Goal: Task Accomplishment & Management: Use online tool/utility

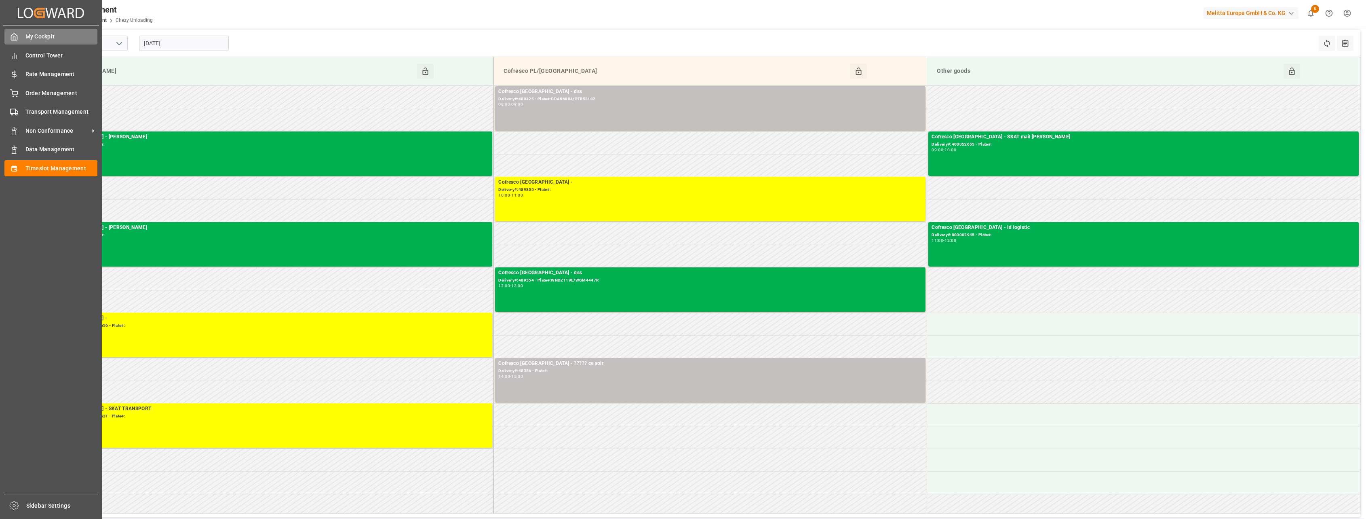
click at [17, 43] on div "My Cockpit My Cockpit" at bounding box center [50, 37] width 93 height 16
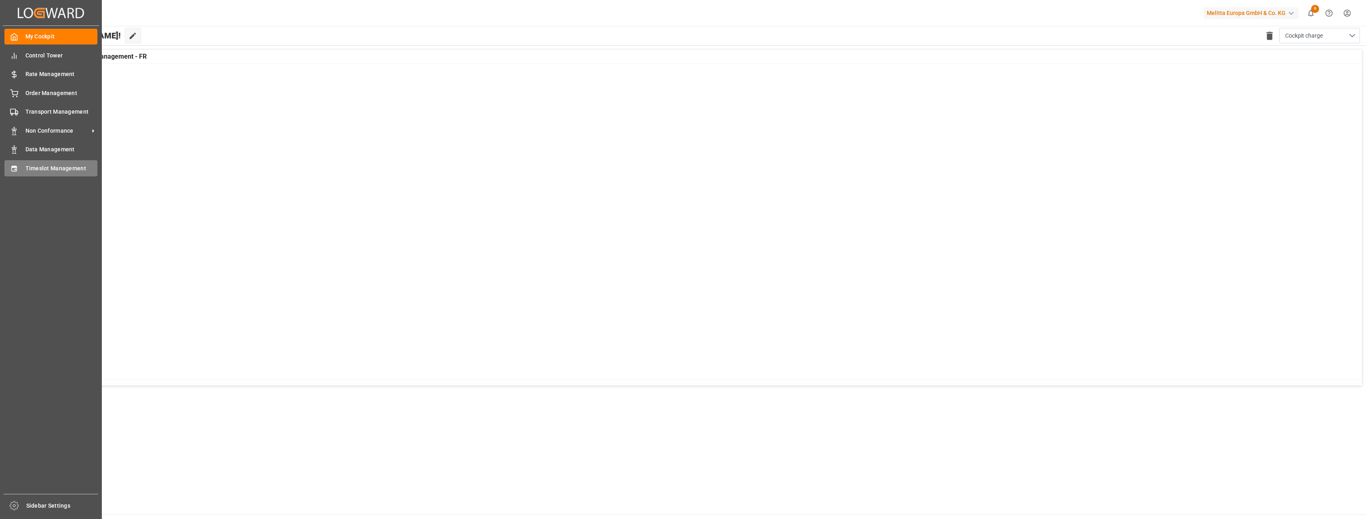
click at [11, 163] on div "Timeslot Management Timeslot Management" at bounding box center [50, 168] width 93 height 16
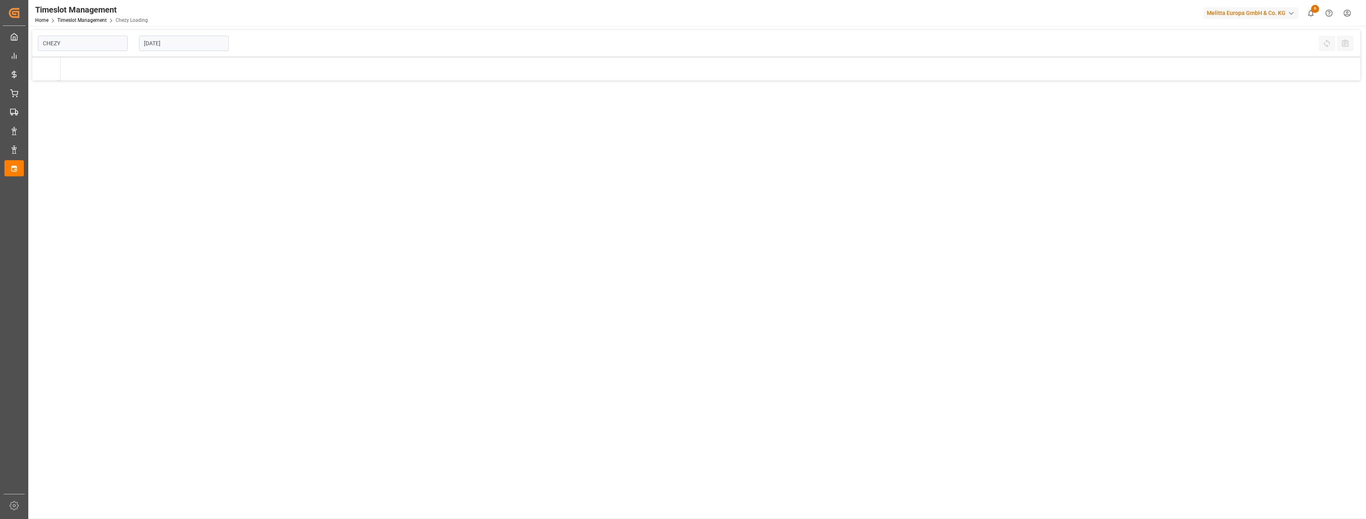
type input "Chezy Loading"
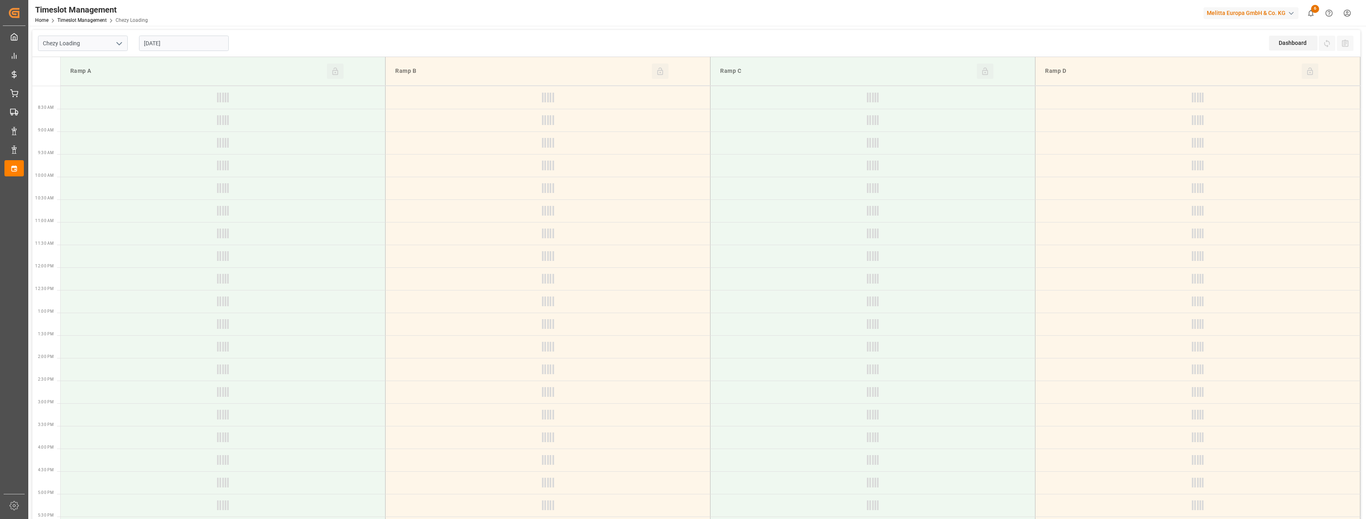
click at [198, 40] on input "[DATE]" at bounding box center [184, 43] width 90 height 15
click at [179, 107] on span "10" at bounding box center [180, 108] width 5 height 6
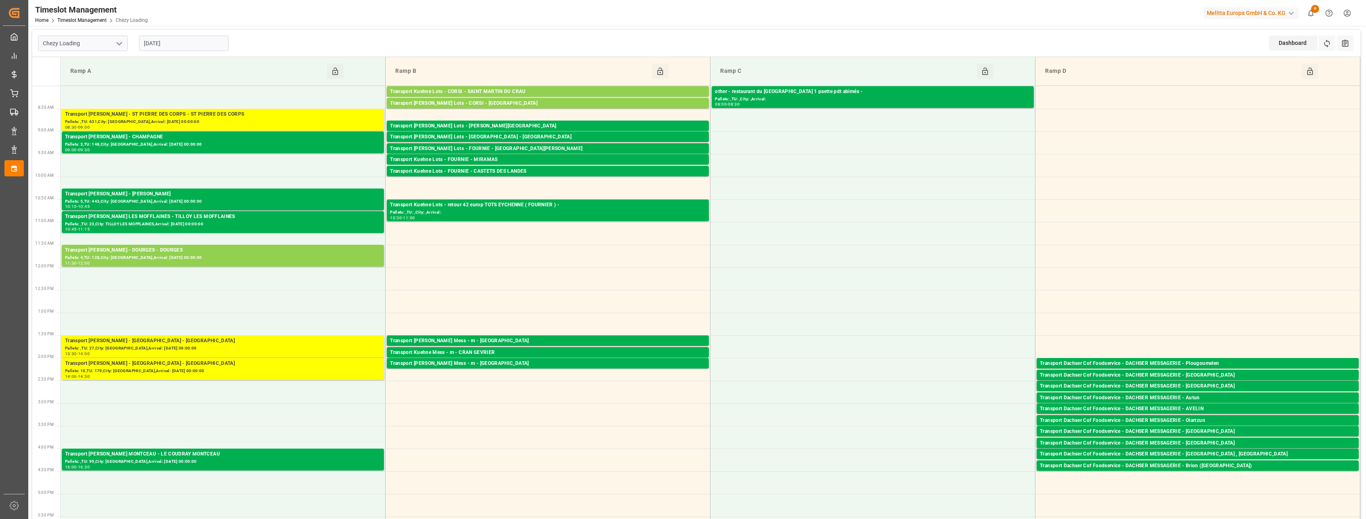
click at [202, 45] on input "[DATE]" at bounding box center [184, 43] width 90 height 15
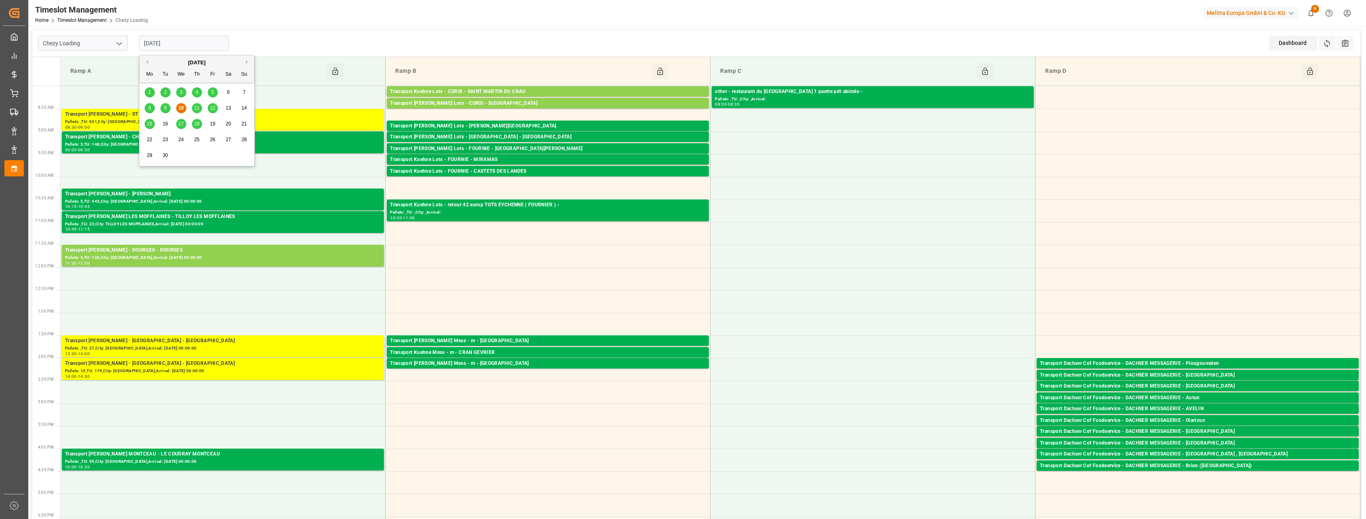
click at [196, 107] on span "11" at bounding box center [196, 108] width 5 height 6
type input "[DATE]"
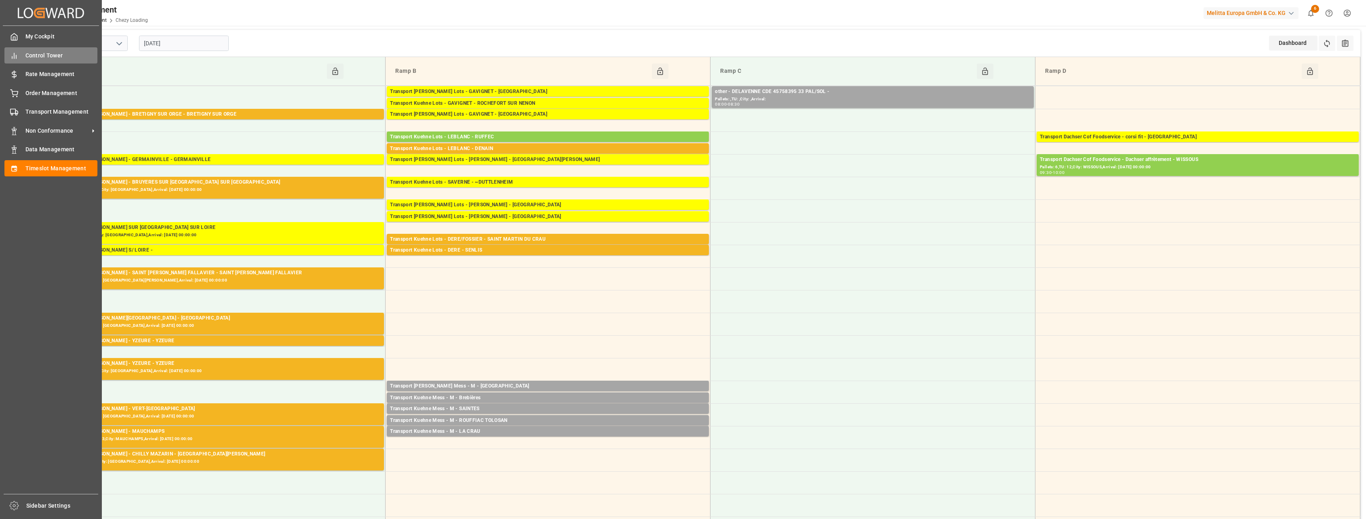
click at [23, 60] on div "Control Tower Control Tower" at bounding box center [50, 55] width 93 height 16
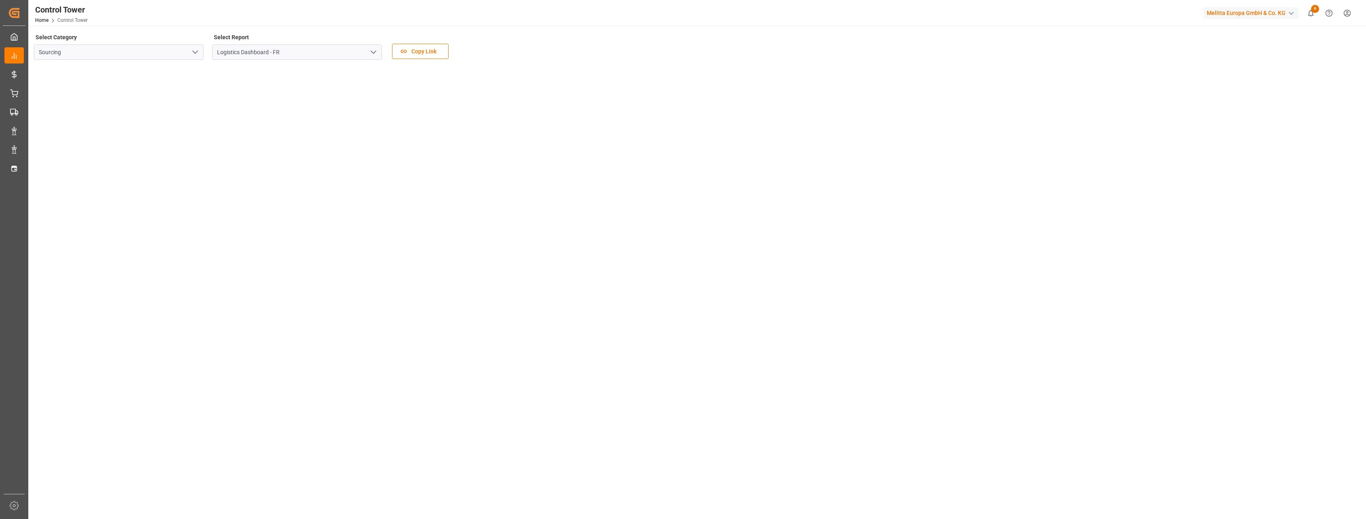
click at [192, 55] on icon "open menu" at bounding box center [195, 52] width 10 height 10
click at [298, 51] on input "Logistics Dashboard - FR" at bounding box center [297, 51] width 170 height 15
drag, startPoint x: 381, startPoint y: 50, endPoint x: 374, endPoint y: 51, distance: 7.3
click at [381, 50] on input "Logistics Dashboard - FR" at bounding box center [297, 51] width 170 height 15
click at [373, 51] on icon "open menu" at bounding box center [374, 52] width 10 height 10
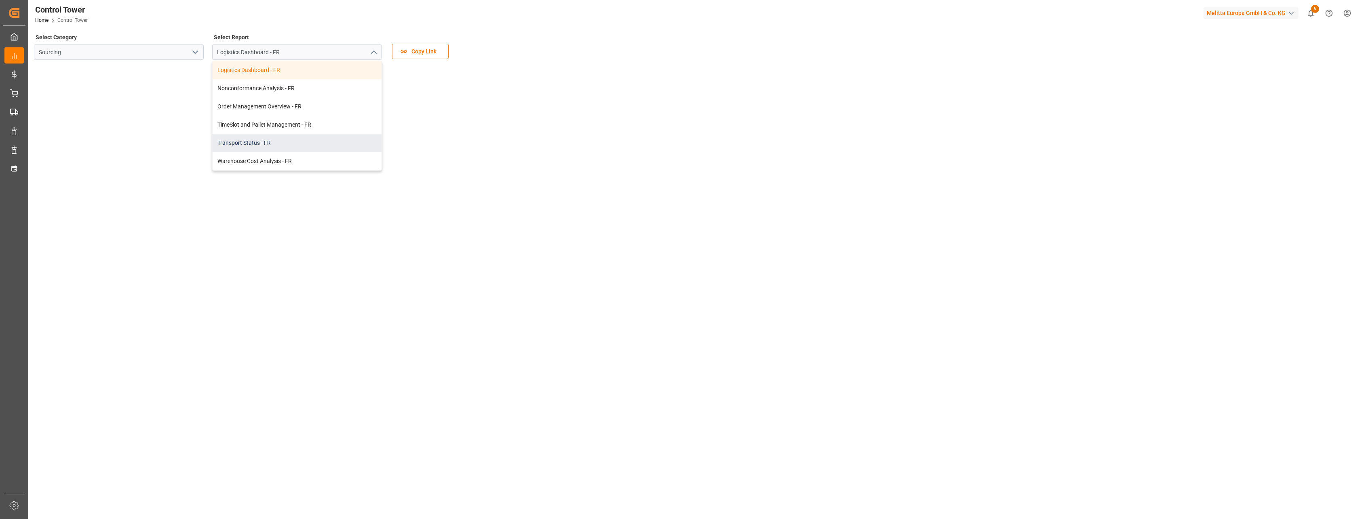
click at [298, 140] on div "Transport Status - FR" at bounding box center [297, 143] width 169 height 18
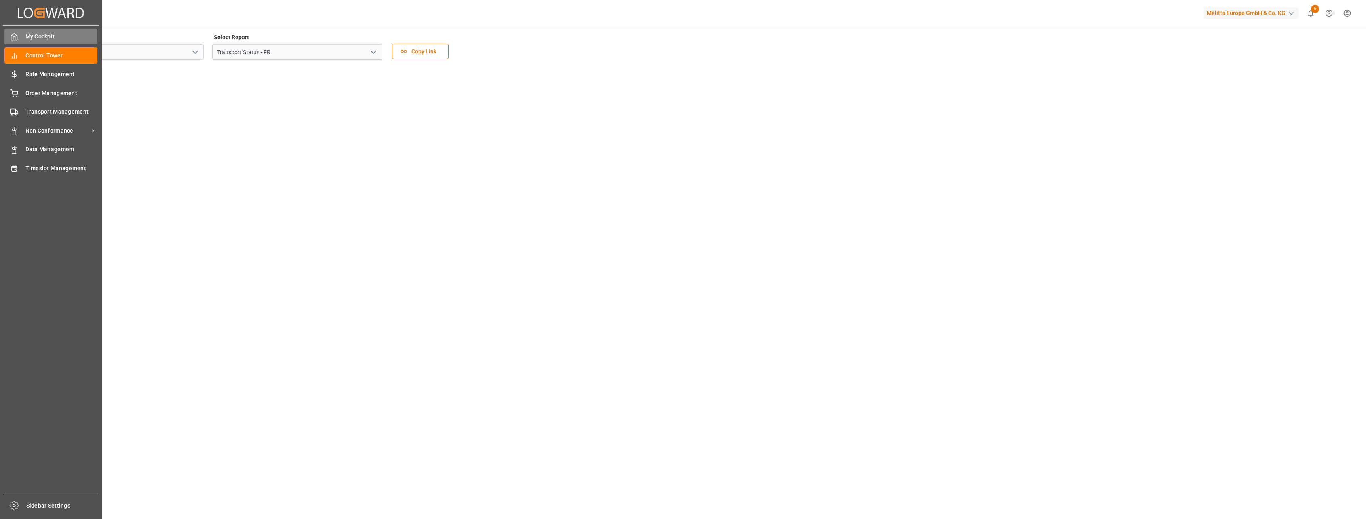
click at [44, 36] on span "My Cockpit" at bounding box center [61, 36] width 72 height 8
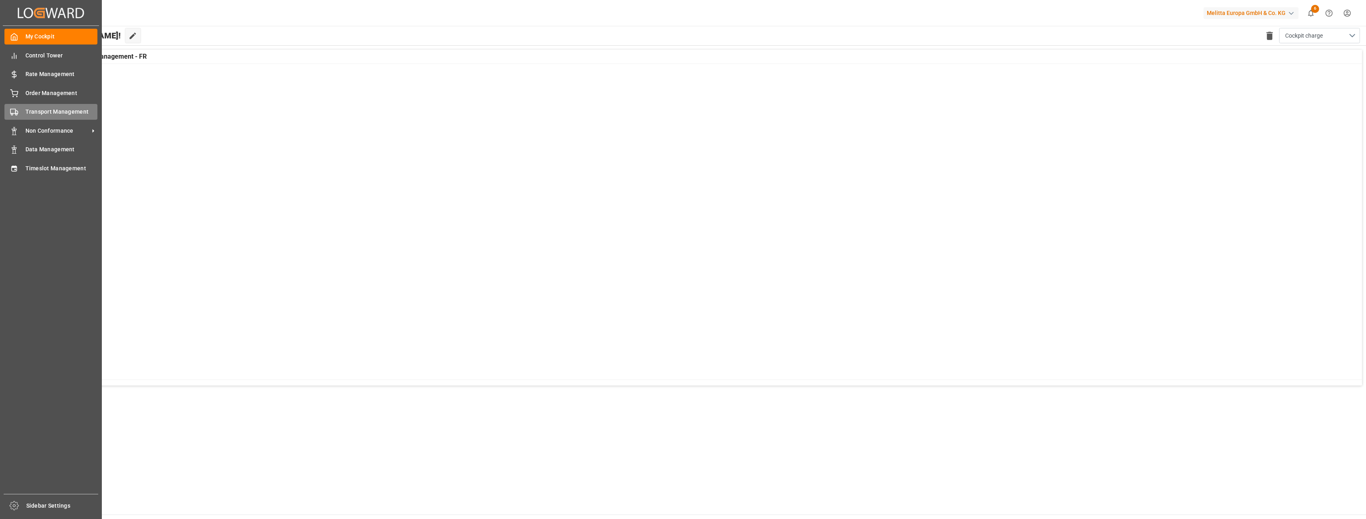
click at [15, 108] on icon at bounding box center [14, 112] width 8 height 8
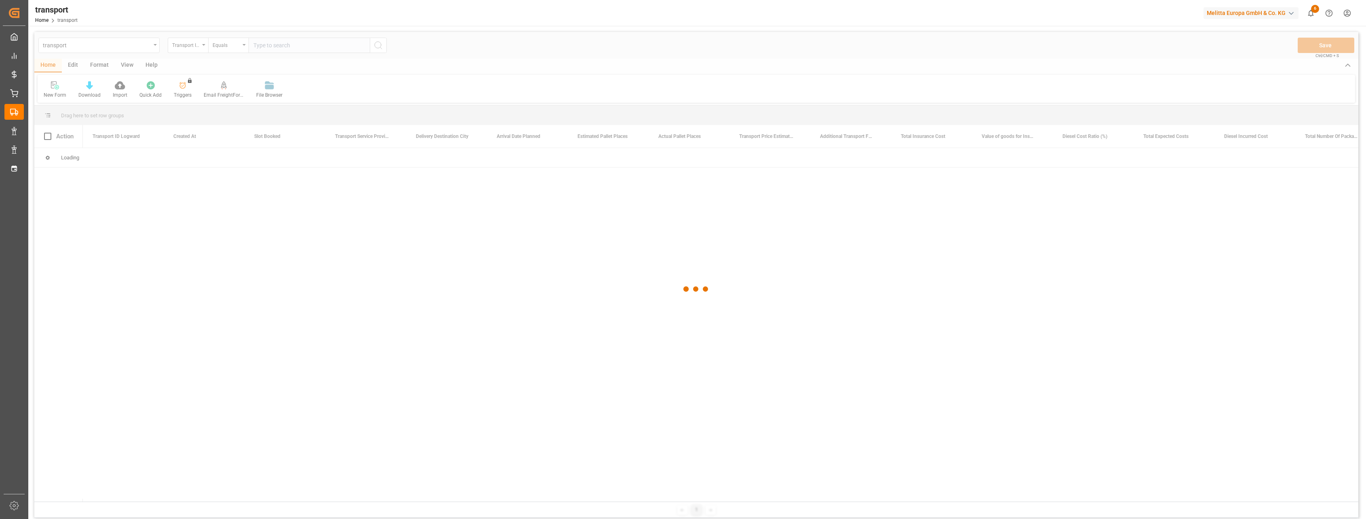
click at [153, 47] on div at bounding box center [696, 289] width 1324 height 514
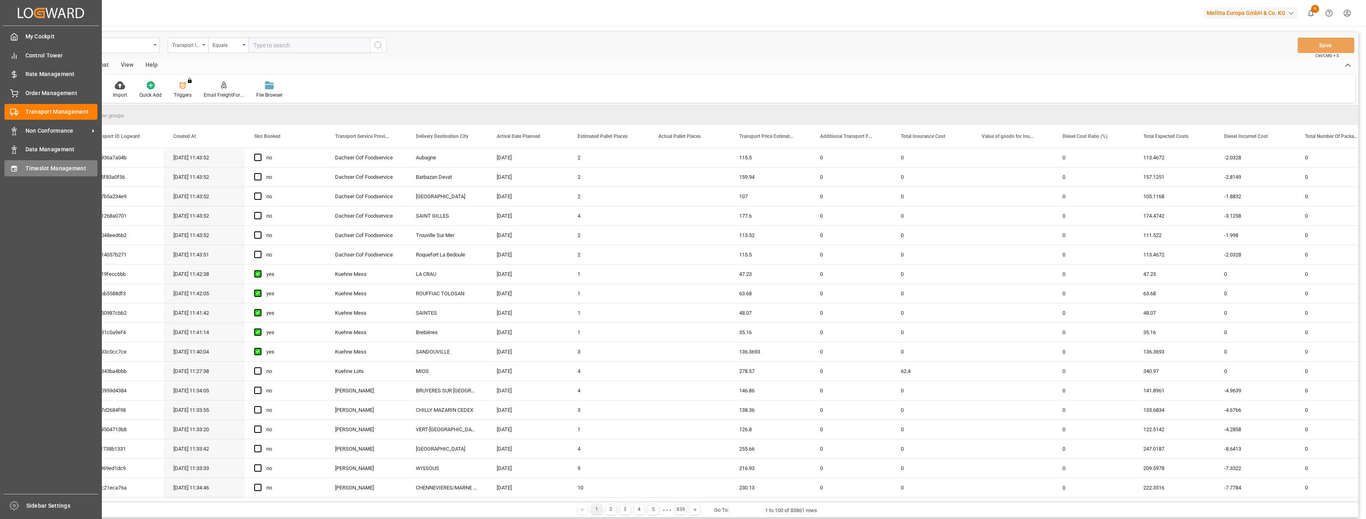
click at [40, 163] on div "Timeslot Management Timeslot Management" at bounding box center [50, 168] width 93 height 16
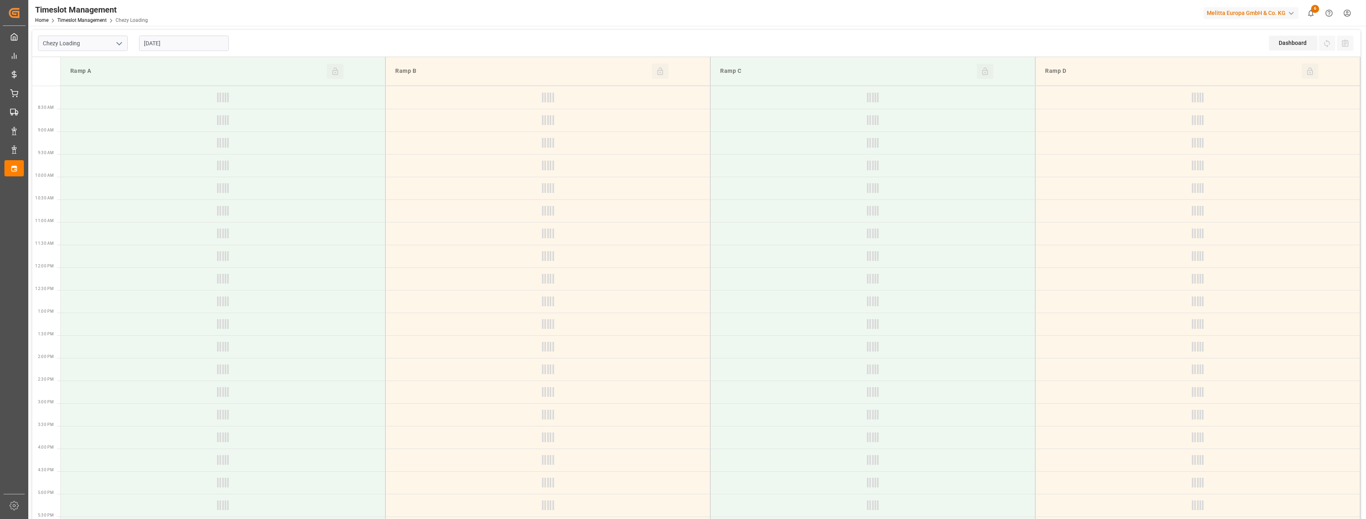
click at [119, 45] on icon "open menu" at bounding box center [119, 44] width 10 height 10
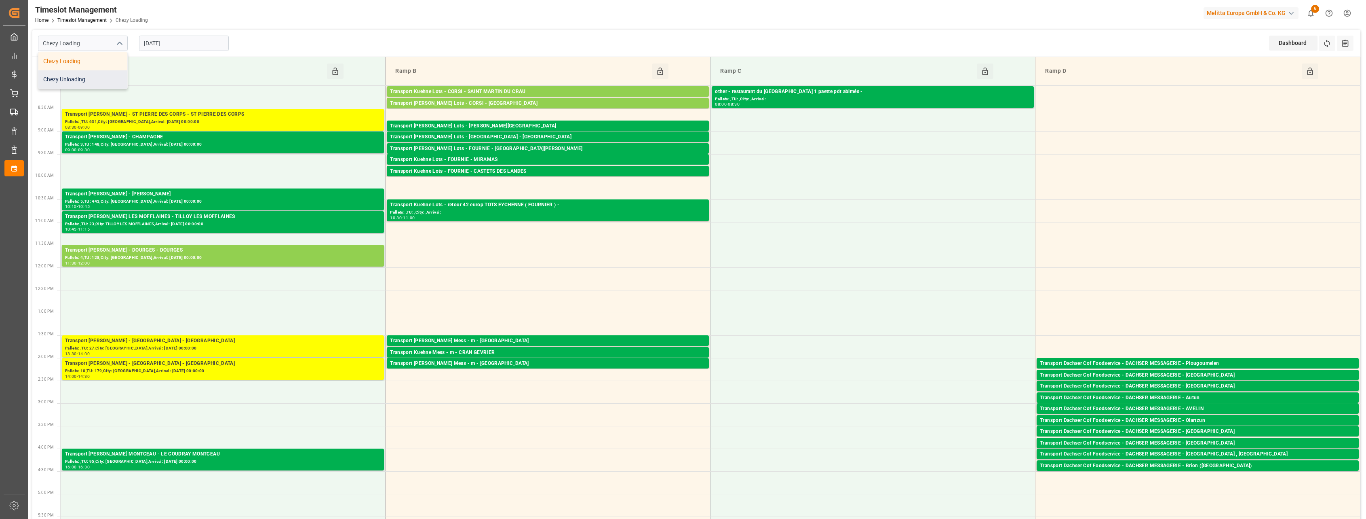
click at [100, 80] on div "Chezy Unloading" at bounding box center [82, 79] width 89 height 18
type input "Chezy Unloading"
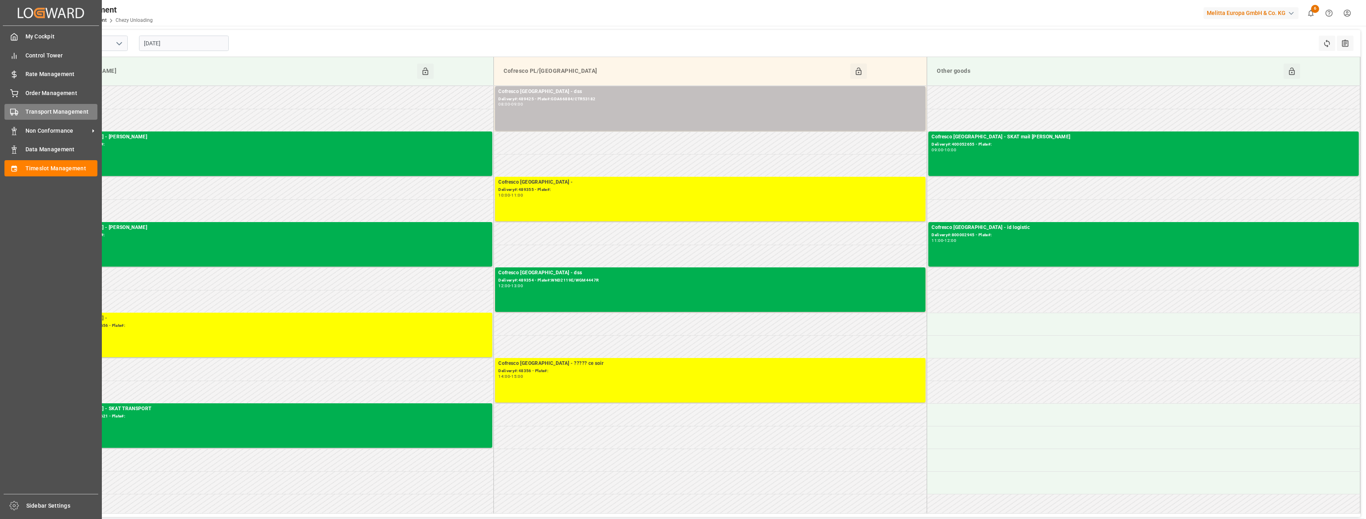
click at [29, 117] on div "Transport Management Transport Management" at bounding box center [50, 112] width 93 height 16
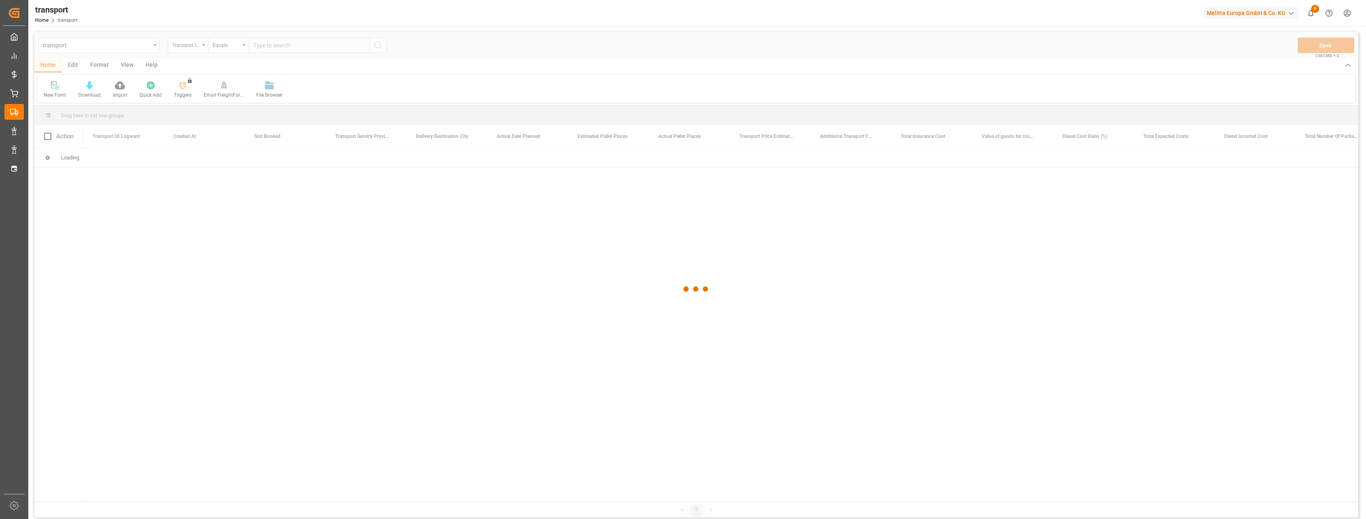
click at [202, 44] on div at bounding box center [696, 289] width 1324 height 514
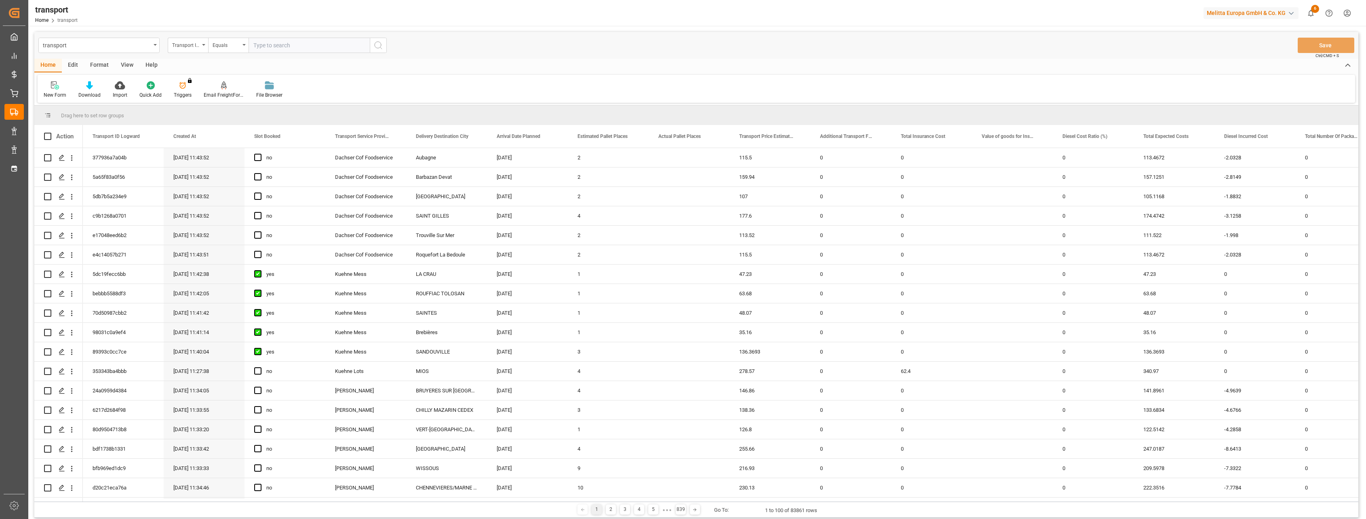
click at [202, 44] on icon "open menu" at bounding box center [203, 45] width 3 height 2
click at [205, 65] on input "text" at bounding box center [228, 63] width 114 height 13
drag, startPoint x: 196, startPoint y: 59, endPoint x: 131, endPoint y: 61, distance: 65.9
click at [124, 63] on div "transport Transport ID Logward loa Loading Date Planned Loading Date Actual Car…" at bounding box center [696, 275] width 1324 height 486
type input "u"
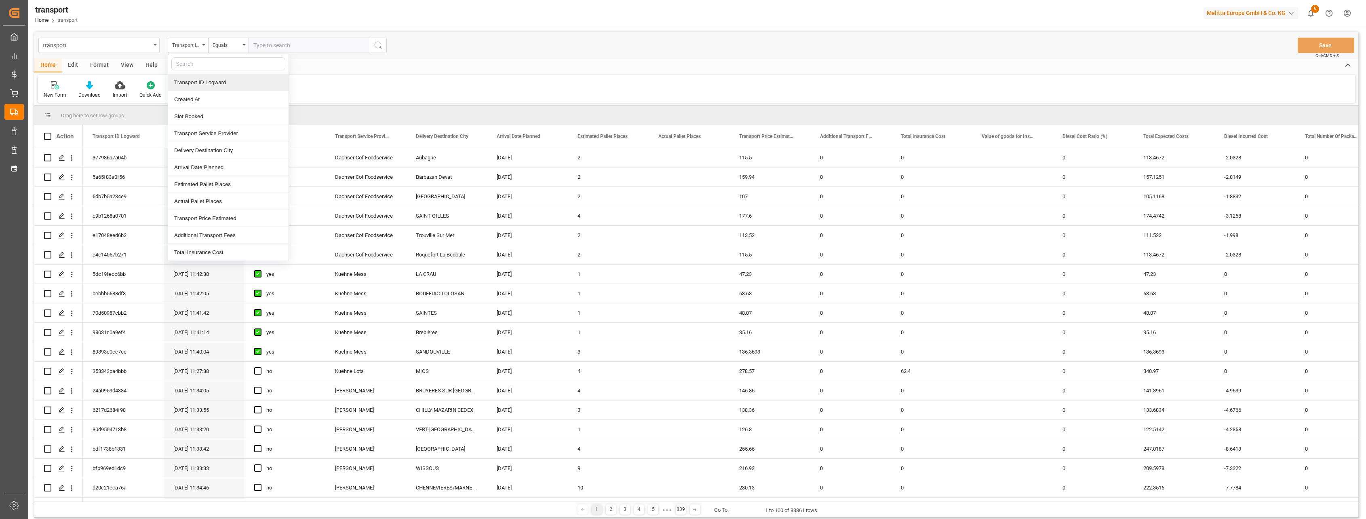
click at [149, 48] on div "transport" at bounding box center [97, 45] width 108 height 10
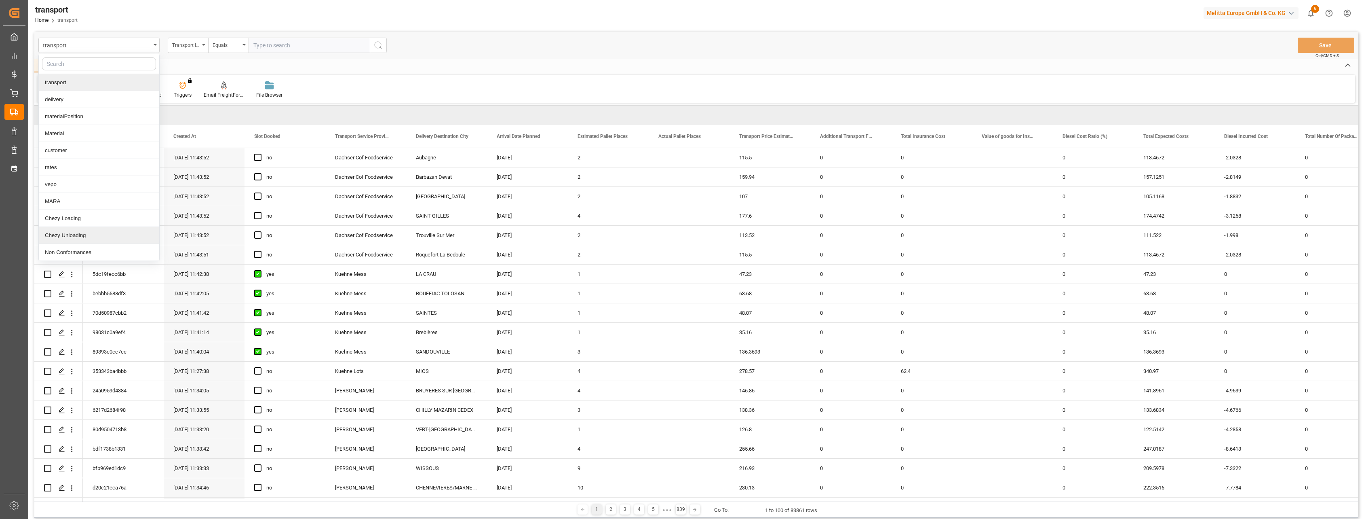
click at [84, 230] on div "Chezy Unloading" at bounding box center [99, 235] width 120 height 17
